Goal: Find contact information: Find contact information

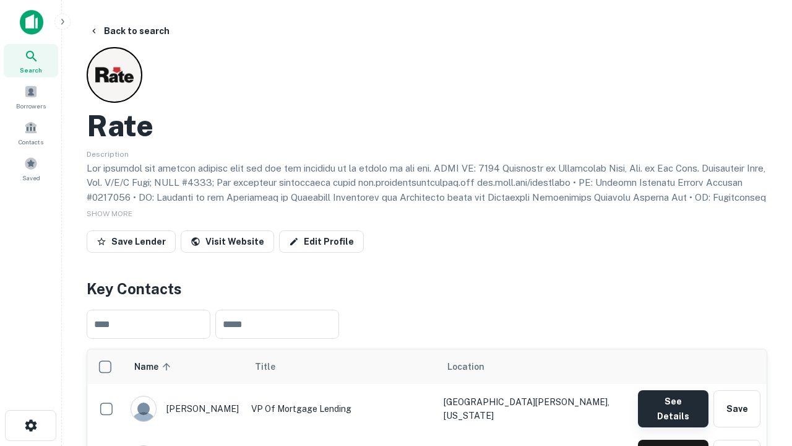
click at [673, 402] on button "See Details" at bounding box center [673, 408] width 71 height 37
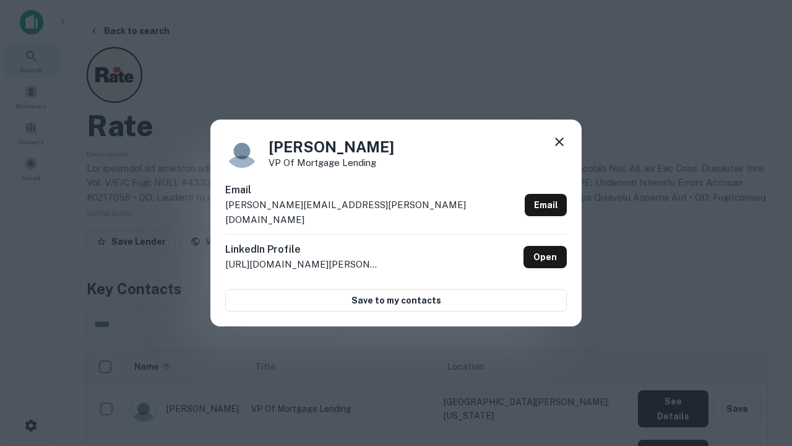
click at [560, 149] on icon at bounding box center [559, 141] width 15 height 15
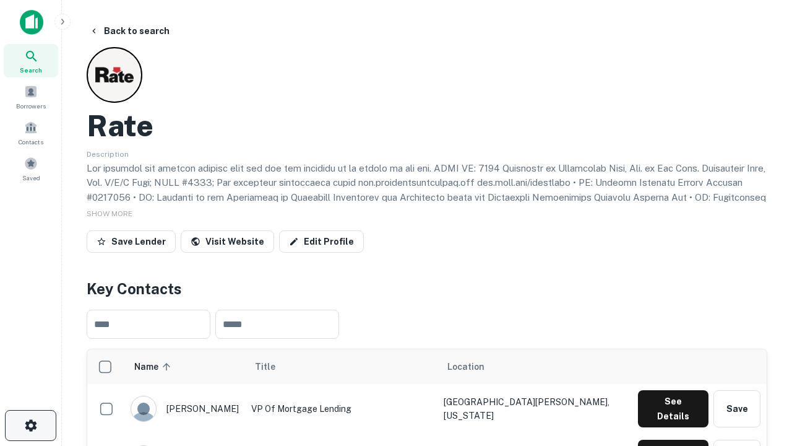
click at [30, 425] on icon "button" at bounding box center [31, 425] width 15 height 15
